Goal: Task Accomplishment & Management: Use online tool/utility

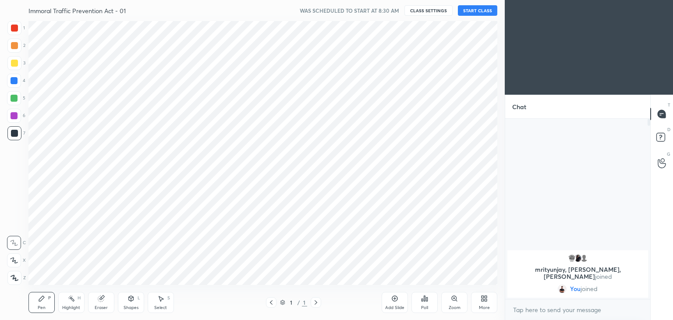
scroll to position [43568, 43362]
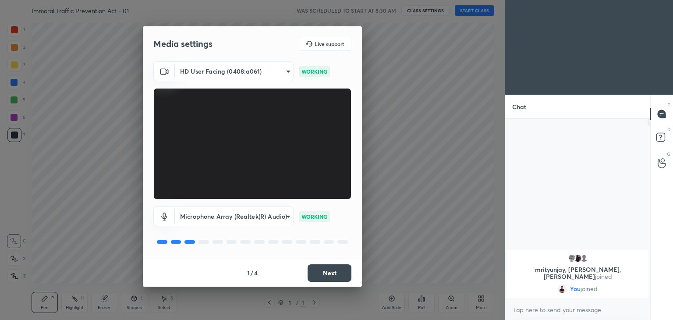
click at [324, 270] on button "Next" at bounding box center [330, 273] width 44 height 18
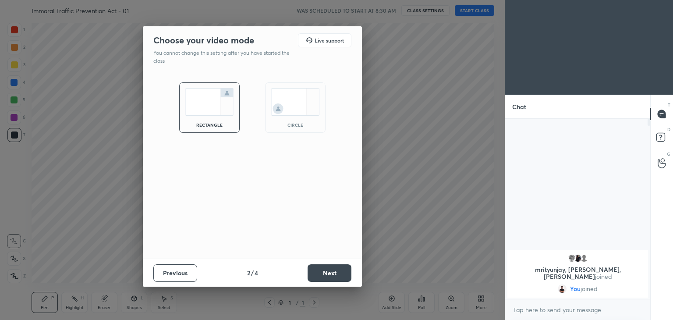
drag, startPoint x: 288, startPoint y: 110, endPoint x: 287, endPoint y: 116, distance: 5.8
click at [288, 110] on img at bounding box center [295, 102] width 49 height 28
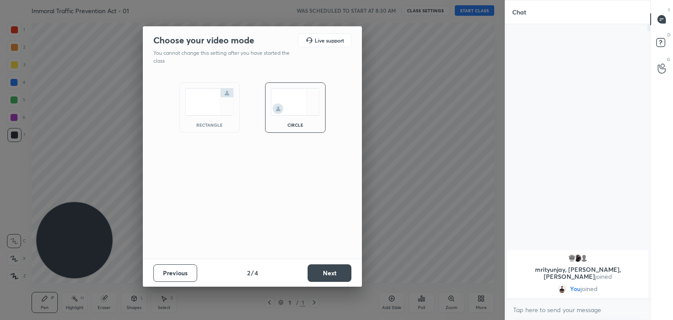
click at [320, 274] on button "Next" at bounding box center [330, 273] width 44 height 18
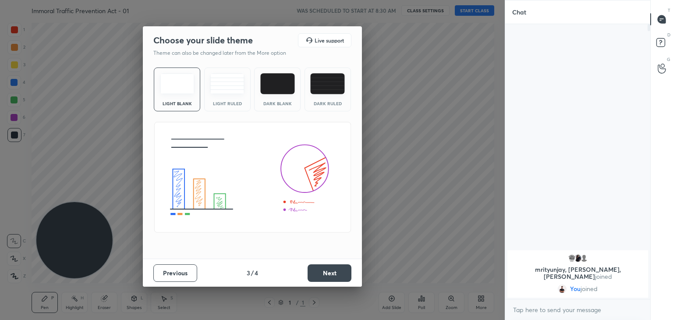
click at [324, 272] on button "Next" at bounding box center [330, 273] width 44 height 18
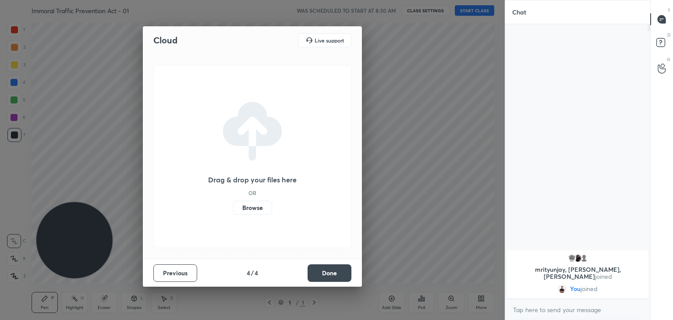
click at [324, 272] on button "Done" at bounding box center [330, 273] width 44 height 18
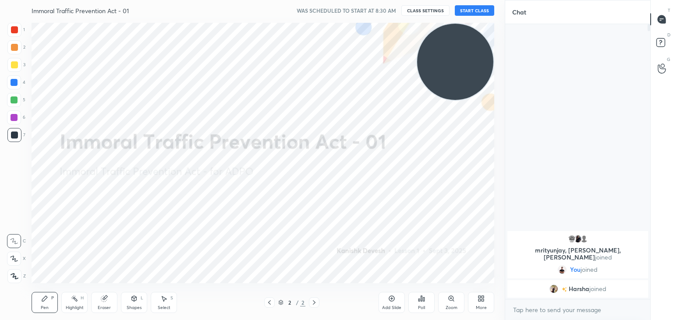
drag, startPoint x: 101, startPoint y: 252, endPoint x: 529, endPoint y: 50, distance: 473.5
click at [529, 50] on div "1 2 3 4 5 6 7 C X Z C X Z E E Erase all H H Immoral Traffic Prevention Act - 01…" at bounding box center [336, 160] width 673 height 320
click at [480, 11] on button "START CLASS" at bounding box center [474, 10] width 39 height 11
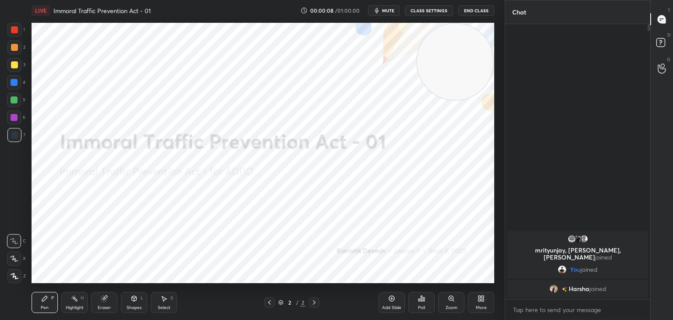
click at [9, 26] on div at bounding box center [14, 30] width 14 height 14
click at [16, 274] on icon at bounding box center [15, 276] width 8 height 6
click at [76, 302] on div "Highlight H" at bounding box center [74, 302] width 26 height 21
click at [11, 275] on icon at bounding box center [14, 276] width 7 height 7
click at [102, 298] on icon at bounding box center [104, 299] width 6 height 6
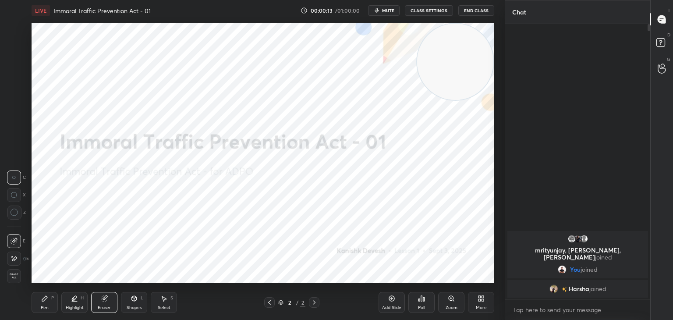
click at [14, 257] on icon at bounding box center [14, 258] width 5 height 4
click at [47, 304] on div "Pen P" at bounding box center [45, 302] width 26 height 21
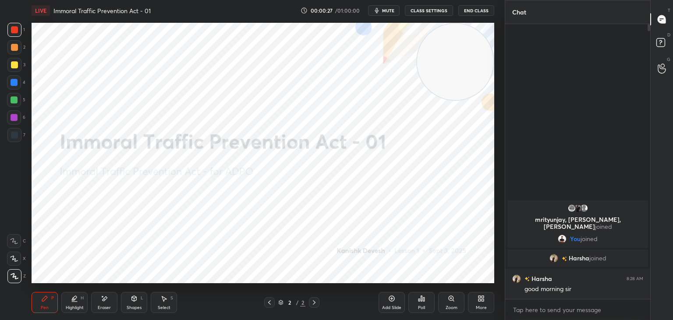
drag, startPoint x: 107, startPoint y: 307, endPoint x: 108, endPoint y: 289, distance: 18.5
click at [107, 306] on div "Eraser" at bounding box center [104, 308] width 13 height 4
click at [78, 297] on div "Highlight H" at bounding box center [74, 302] width 26 height 21
drag, startPoint x: 107, startPoint y: 296, endPoint x: 110, endPoint y: 284, distance: 11.8
click at [108, 291] on div "Pen P Highlight H Eraser Shapes L Select S 2 / 2 Add Slide Poll Zoom More" at bounding box center [263, 302] width 463 height 35
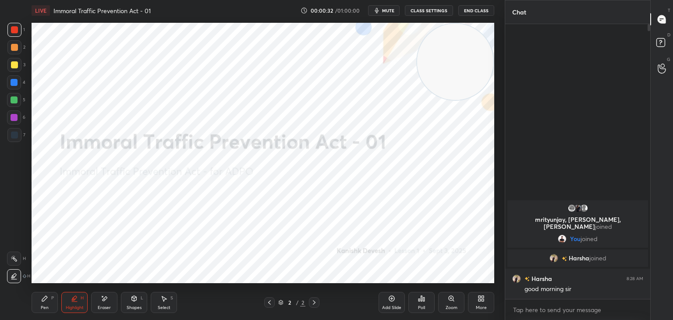
drag, startPoint x: 103, startPoint y: 304, endPoint x: 103, endPoint y: 299, distance: 4.4
click at [103, 302] on div "Eraser" at bounding box center [104, 302] width 26 height 21
click at [44, 302] on div "Pen P" at bounding box center [45, 302] width 26 height 21
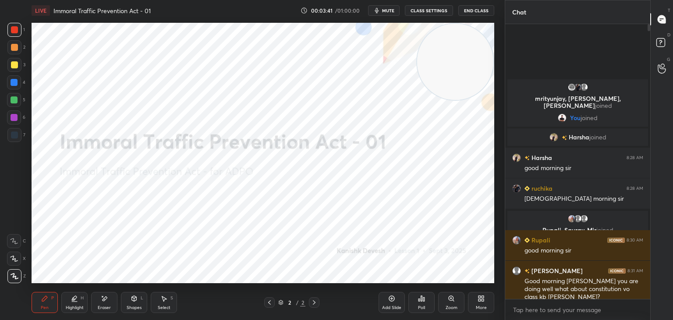
click at [102, 300] on icon at bounding box center [104, 298] width 7 height 7
click at [51, 301] on div "Pen P" at bounding box center [45, 302] width 26 height 21
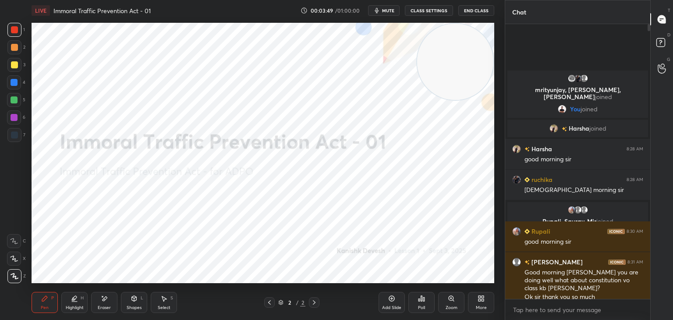
click at [394, 300] on icon at bounding box center [391, 298] width 7 height 7
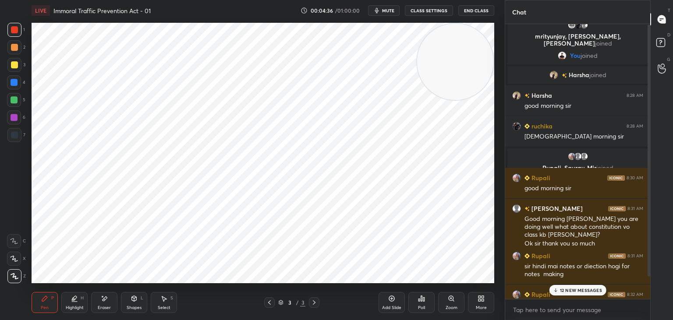
scroll to position [25, 0]
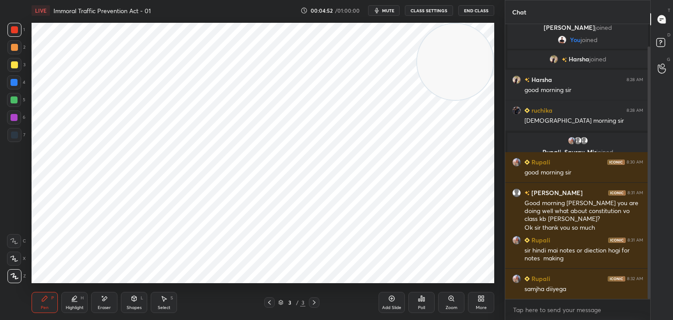
click at [103, 302] on div "Eraser" at bounding box center [104, 302] width 26 height 21
click at [46, 306] on div "Pen" at bounding box center [45, 308] width 8 height 4
click at [14, 118] on div at bounding box center [14, 117] width 7 height 7
click at [14, 134] on div at bounding box center [14, 134] width 7 height 7
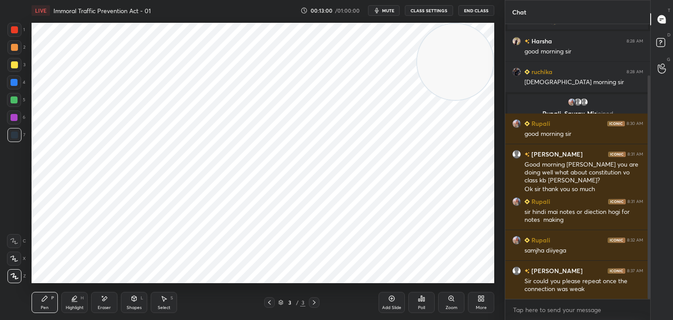
drag, startPoint x: 103, startPoint y: 296, endPoint x: 149, endPoint y: 284, distance: 47.7
click at [103, 296] on icon at bounding box center [104, 298] width 7 height 7
click at [42, 299] on icon at bounding box center [44, 298] width 7 height 7
click at [17, 30] on div at bounding box center [14, 29] width 7 height 7
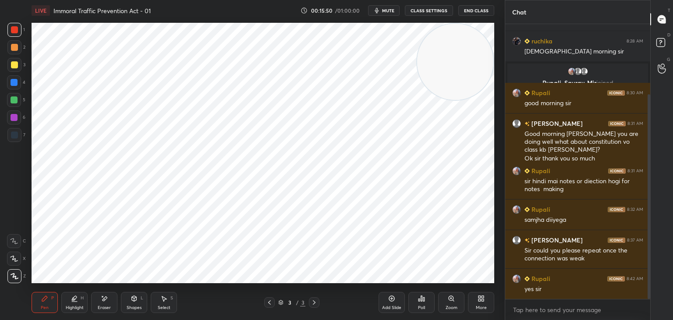
scroll to position [124, 0]
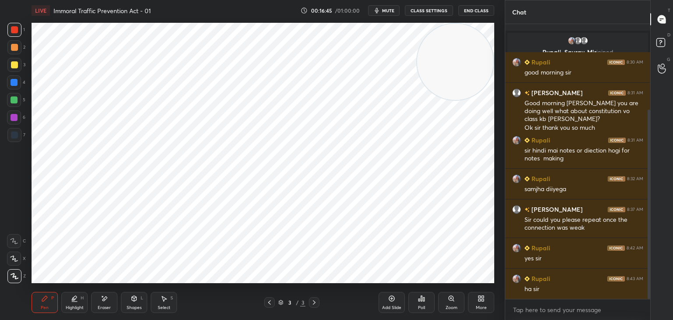
drag, startPoint x: 12, startPoint y: 101, endPoint x: 19, endPoint y: 101, distance: 7.5
click at [12, 101] on div at bounding box center [14, 99] width 7 height 7
click at [394, 297] on icon at bounding box center [391, 298] width 7 height 7
click at [19, 32] on div at bounding box center [14, 30] width 14 height 14
drag, startPoint x: 102, startPoint y: 303, endPoint x: 104, endPoint y: 285, distance: 18.1
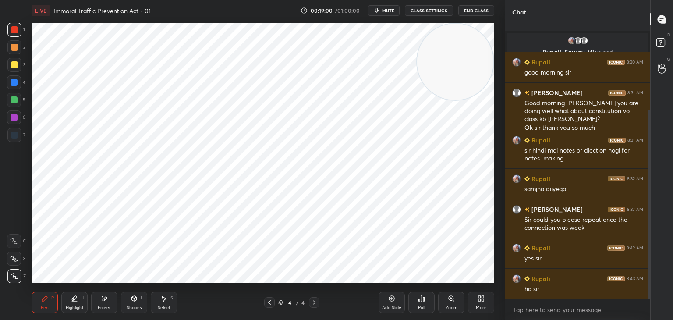
click at [103, 301] on div "Eraser" at bounding box center [104, 302] width 26 height 21
drag, startPoint x: 42, startPoint y: 308, endPoint x: 51, endPoint y: 288, distance: 22.0
click at [43, 307] on div "Pen" at bounding box center [45, 308] width 8 height 4
drag, startPoint x: 16, startPoint y: 114, endPoint x: 27, endPoint y: 115, distance: 11.0
click at [18, 115] on div at bounding box center [14, 117] width 14 height 14
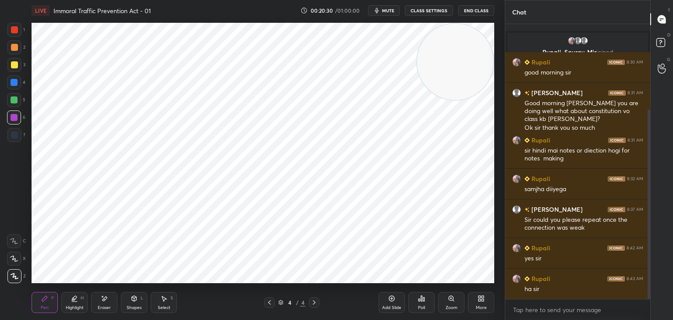
click at [11, 138] on div at bounding box center [14, 135] width 14 height 14
click at [12, 101] on div at bounding box center [14, 99] width 7 height 7
click at [104, 298] on icon at bounding box center [105, 298] width 5 height 4
click at [44, 299] on icon at bounding box center [44, 298] width 5 height 5
click at [390, 301] on icon at bounding box center [391, 298] width 7 height 7
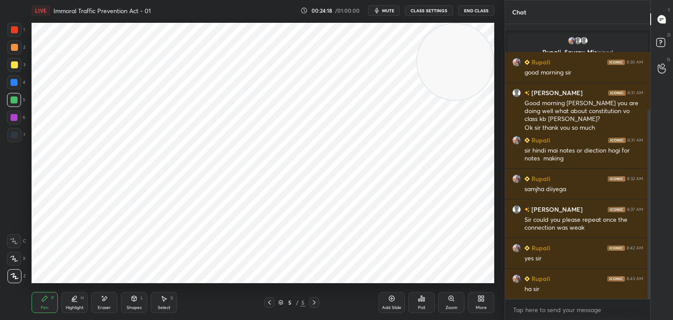
click at [13, 34] on div at bounding box center [14, 30] width 14 height 14
click at [14, 115] on div at bounding box center [14, 117] width 7 height 7
click at [14, 30] on div at bounding box center [14, 29] width 7 height 7
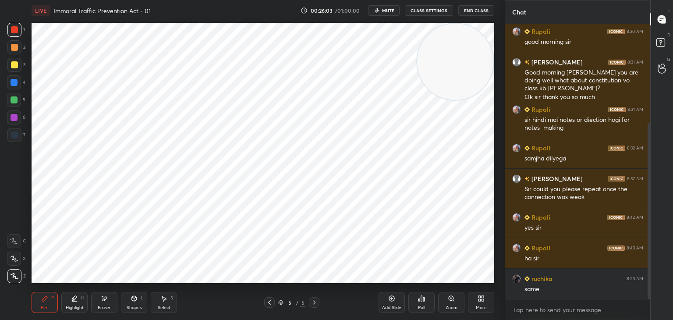
scroll to position [186, 0]
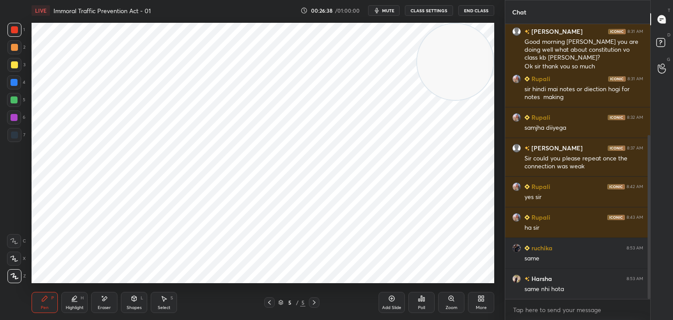
click at [13, 117] on div at bounding box center [14, 117] width 7 height 7
click at [16, 135] on div at bounding box center [14, 134] width 7 height 7
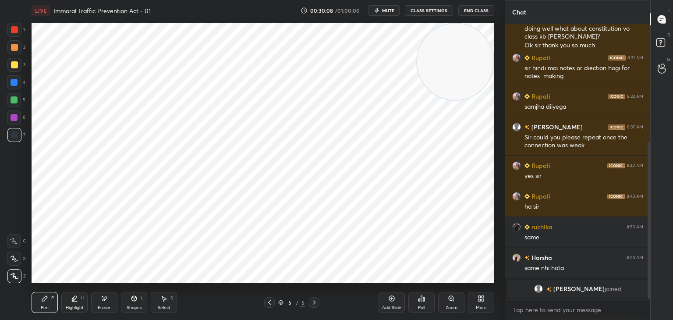
click at [12, 103] on div at bounding box center [14, 99] width 7 height 7
click at [105, 300] on icon at bounding box center [105, 298] width 5 height 4
click at [47, 297] on icon at bounding box center [44, 298] width 7 height 7
click at [14, 113] on div at bounding box center [14, 117] width 14 height 14
drag, startPoint x: 12, startPoint y: 102, endPoint x: 18, endPoint y: 102, distance: 6.1
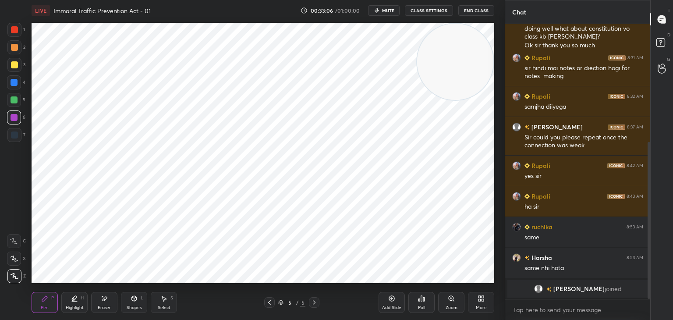
click at [13, 102] on div at bounding box center [14, 99] width 7 height 7
click at [3, 133] on div "1 2 3 4 5 6 7 C X Z E E Erase all H H" at bounding box center [14, 153] width 28 height 260
click at [11, 135] on div at bounding box center [14, 134] width 7 height 7
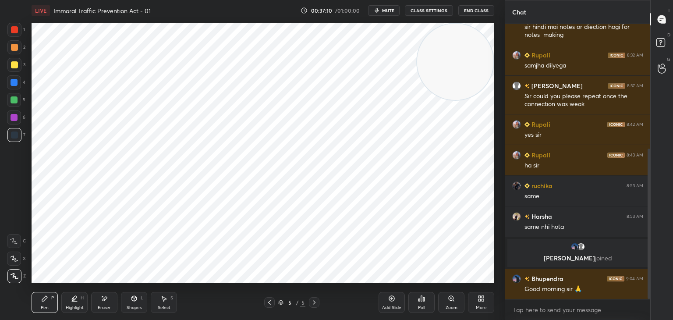
scroll to position [236, 0]
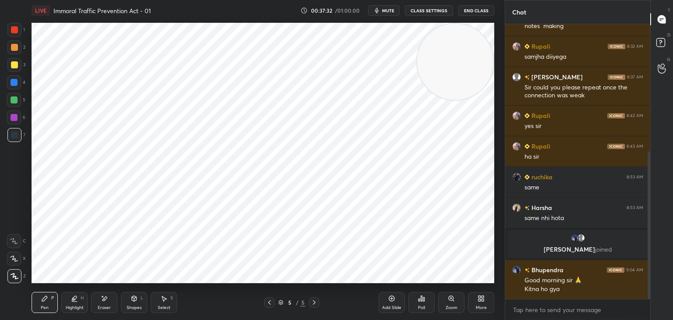
click at [14, 85] on div at bounding box center [14, 82] width 7 height 7
drag, startPoint x: 103, startPoint y: 302, endPoint x: 127, endPoint y: 290, distance: 26.1
click at [105, 300] on icon at bounding box center [104, 298] width 7 height 7
click at [49, 298] on div "Pen P" at bounding box center [45, 302] width 26 height 21
drag, startPoint x: 386, startPoint y: 302, endPoint x: 361, endPoint y: 284, distance: 30.4
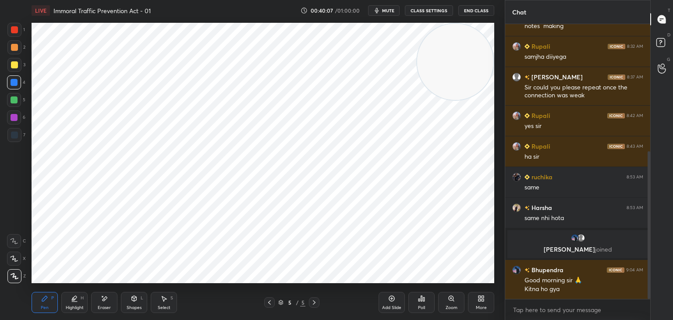
click at [385, 302] on div "Add Slide" at bounding box center [392, 302] width 26 height 21
click at [14, 29] on div at bounding box center [14, 29] width 7 height 7
click at [14, 117] on div at bounding box center [14, 117] width 7 height 7
click at [392, 300] on icon at bounding box center [391, 298] width 7 height 7
click at [14, 32] on div at bounding box center [14, 29] width 7 height 7
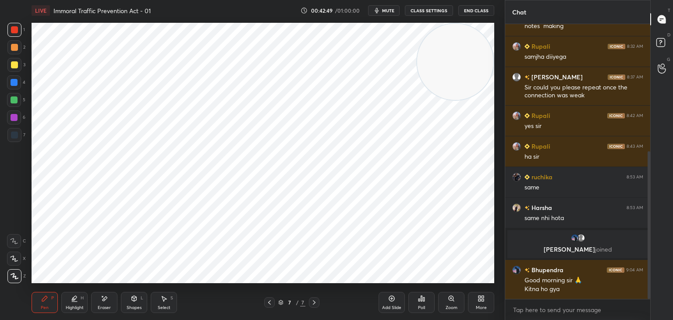
click at [16, 119] on div at bounding box center [14, 117] width 7 height 7
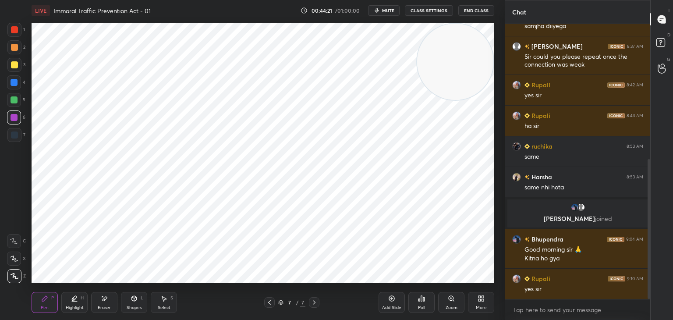
click at [14, 138] on div at bounding box center [14, 134] width 7 height 7
click at [389, 301] on icon at bounding box center [391, 298] width 7 height 7
click at [17, 31] on div at bounding box center [14, 29] width 7 height 7
click at [102, 300] on div "Eraser" at bounding box center [104, 302] width 26 height 21
drag, startPoint x: 50, startPoint y: 303, endPoint x: 54, endPoint y: 287, distance: 16.3
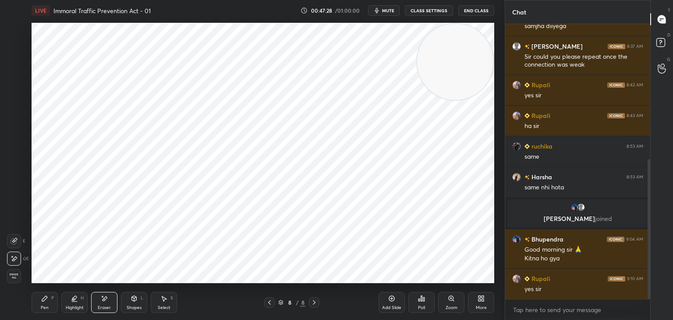
click at [50, 302] on div "Pen P" at bounding box center [45, 302] width 26 height 21
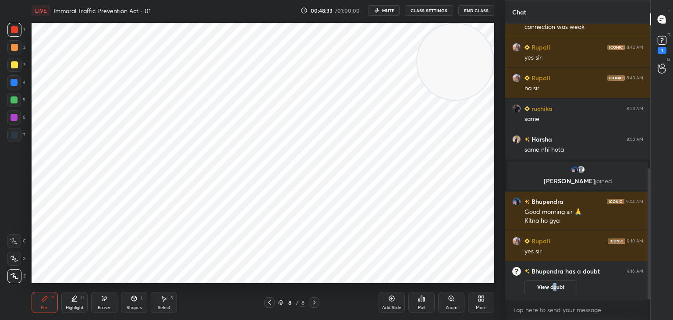
click at [555, 286] on button "View doubt" at bounding box center [551, 287] width 53 height 14
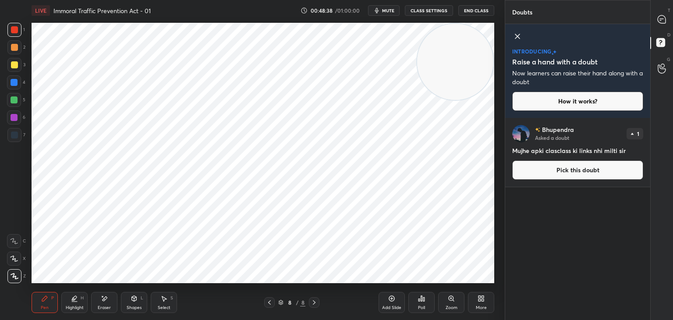
click at [517, 34] on icon at bounding box center [517, 36] width 11 height 11
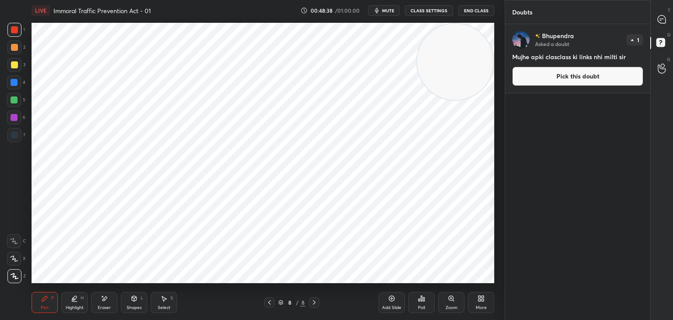
scroll to position [293, 142]
click at [658, 18] on icon at bounding box center [662, 19] width 8 height 8
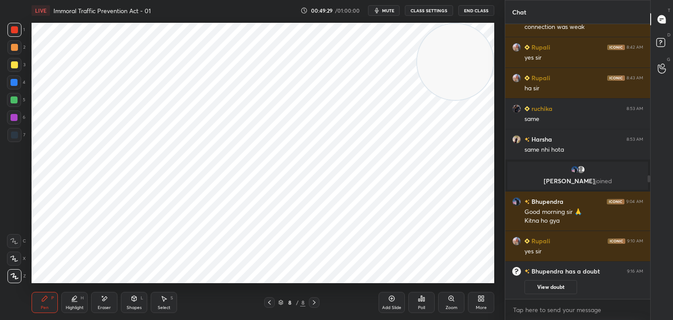
scroll to position [357, 0]
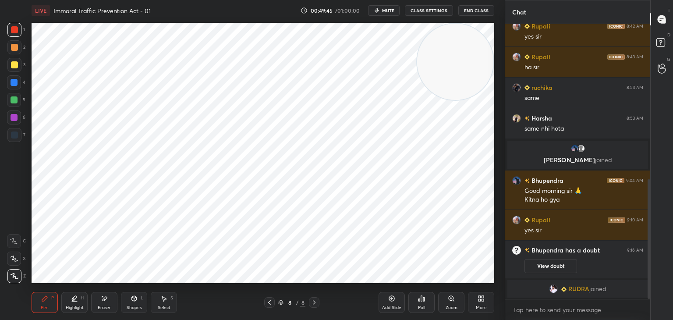
click at [14, 118] on div at bounding box center [14, 117] width 7 height 7
drag, startPoint x: 14, startPoint y: 132, endPoint x: 20, endPoint y: 129, distance: 6.9
click at [16, 131] on div at bounding box center [14, 134] width 7 height 7
click at [14, 99] on div at bounding box center [14, 99] width 7 height 7
click at [15, 128] on div at bounding box center [14, 135] width 14 height 14
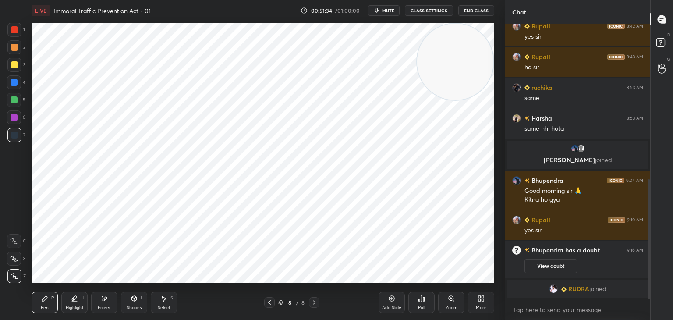
click at [11, 122] on div at bounding box center [14, 117] width 14 height 14
click at [14, 100] on div at bounding box center [14, 99] width 7 height 7
drag, startPoint x: 14, startPoint y: 132, endPoint x: 18, endPoint y: 128, distance: 5.6
click at [15, 132] on div at bounding box center [14, 134] width 7 height 7
click at [17, 117] on div at bounding box center [14, 117] width 7 height 7
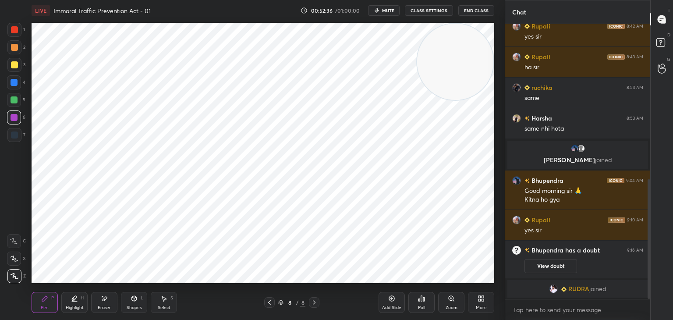
click at [18, 83] on div at bounding box center [14, 82] width 14 height 14
click at [271, 298] on div at bounding box center [269, 302] width 11 height 11
click at [315, 303] on icon at bounding box center [314, 302] width 3 height 4
drag, startPoint x: 391, startPoint y: 298, endPoint x: 366, endPoint y: 295, distance: 24.7
click at [391, 297] on icon at bounding box center [391, 298] width 7 height 7
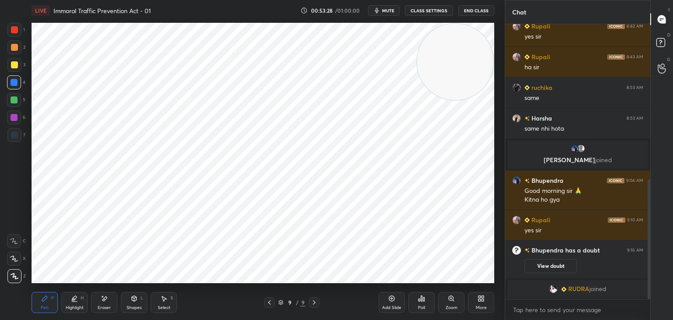
click at [13, 30] on div at bounding box center [14, 29] width 7 height 7
click at [18, 116] on div at bounding box center [14, 117] width 14 height 14
drag, startPoint x: 13, startPoint y: 138, endPoint x: 21, endPoint y: 134, distance: 8.8
click at [14, 138] on div at bounding box center [14, 134] width 7 height 7
click at [12, 120] on div at bounding box center [14, 117] width 7 height 7
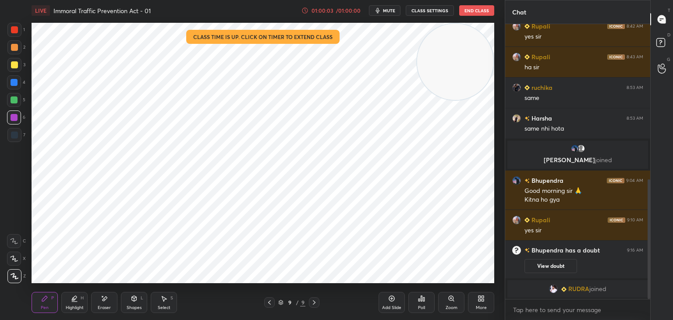
click at [480, 11] on button "End Class" at bounding box center [476, 10] width 35 height 11
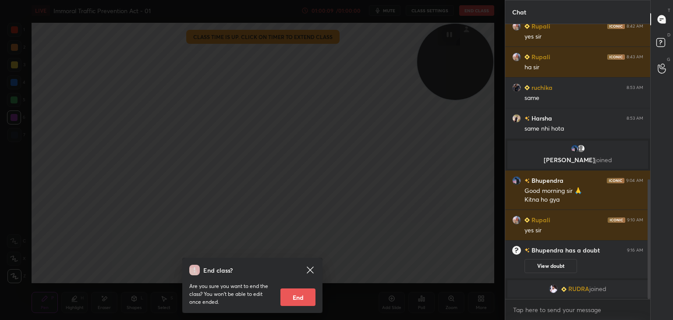
click at [309, 297] on button "End" at bounding box center [298, 297] width 35 height 18
type textarea "x"
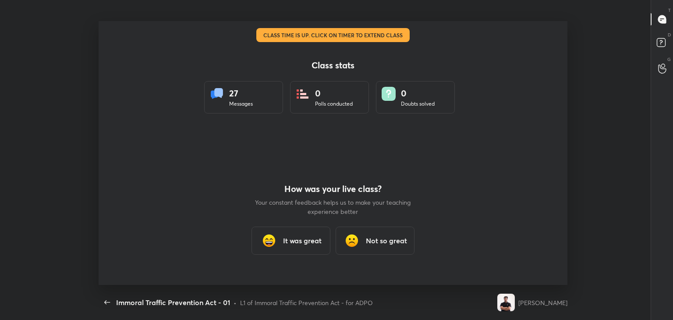
scroll to position [0, 0]
